Goal: Find specific page/section: Find specific page/section

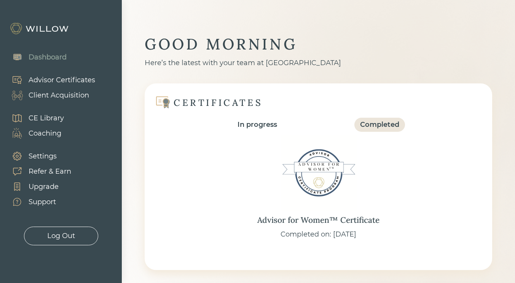
click at [45, 93] on div "Client Acquisition" at bounding box center [59, 95] width 61 height 10
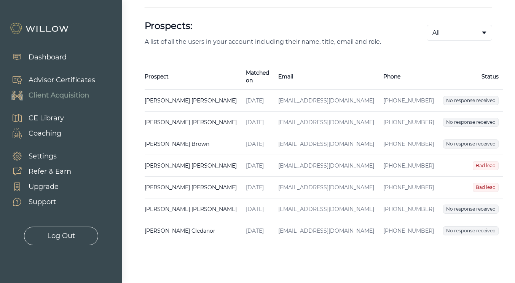
scroll to position [154, 0]
click at [47, 88] on div "Client Acquisition" at bounding box center [46, 95] width 85 height 15
click at [49, 82] on div "Advisor Certificates" at bounding box center [62, 80] width 67 height 10
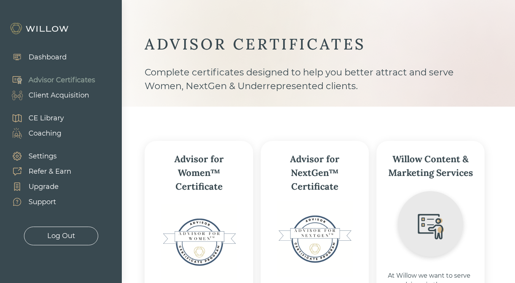
click at [53, 96] on div "Client Acquisition" at bounding box center [59, 95] width 61 height 10
